Goal: Check status

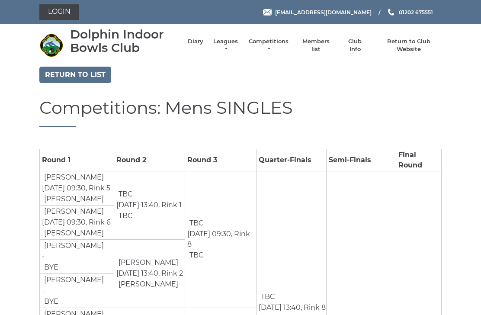
scroll to position [-4, 0]
click at [202, 46] on link "Diary" at bounding box center [196, 42] width 16 height 8
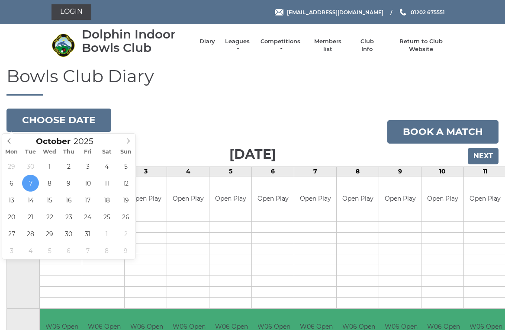
scroll to position [2, 0]
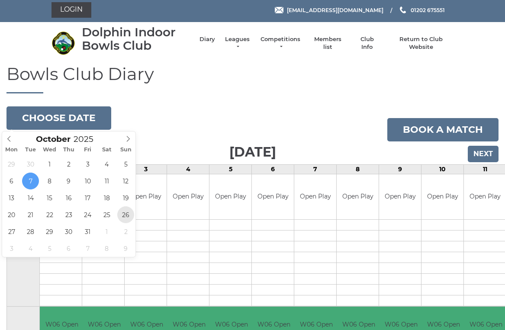
type input "[DATE]"
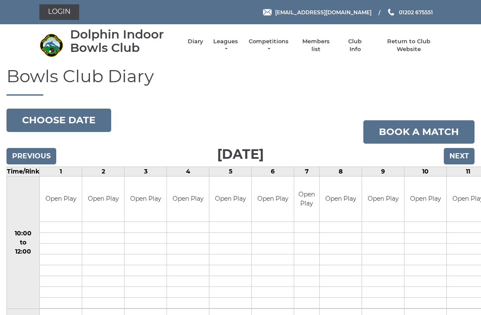
click at [38, 154] on input "Previous" at bounding box center [31, 156] width 50 height 16
